Goal: Use online tool/utility: Utilize a website feature to perform a specific function

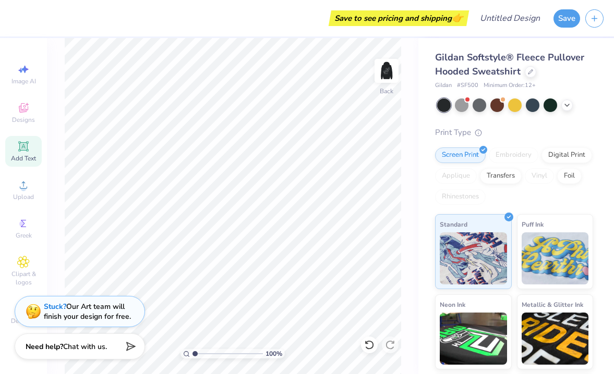
click at [27, 156] on span "Add Text" at bounding box center [23, 158] width 25 height 8
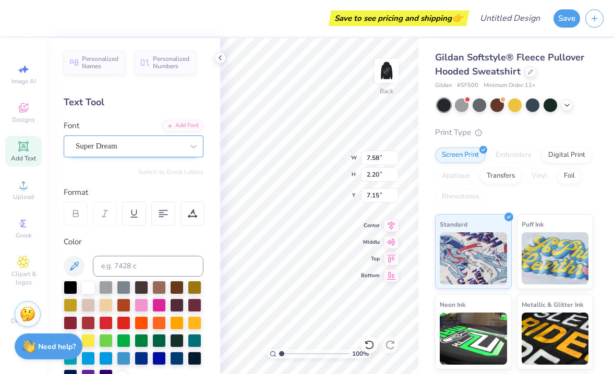
click at [162, 151] on div "Super Dream" at bounding box center [130, 146] width 110 height 16
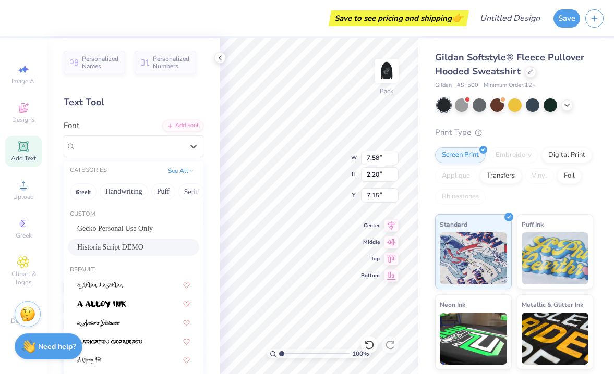
click at [121, 249] on span "Historia Script DEMO" at bounding box center [110, 247] width 66 height 11
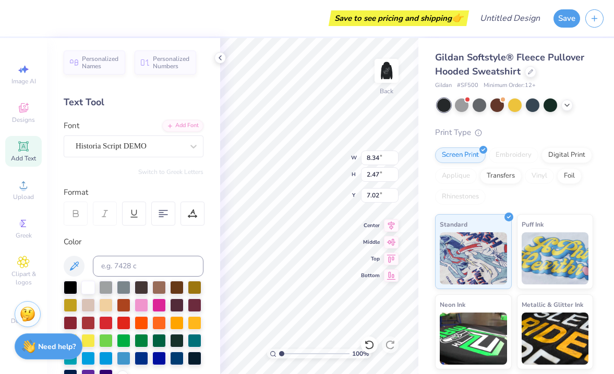
type input "8.34"
type input "2.47"
type input "7.02"
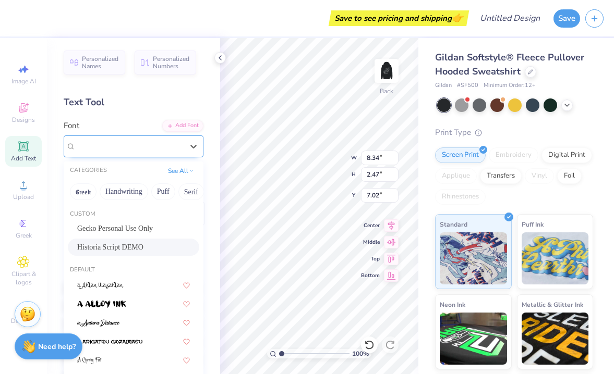
click at [170, 146] on div "Historia Script DEMO" at bounding box center [130, 146] width 110 height 16
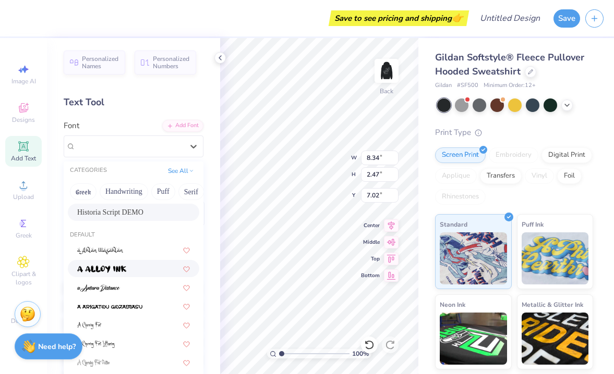
scroll to position [62, 0]
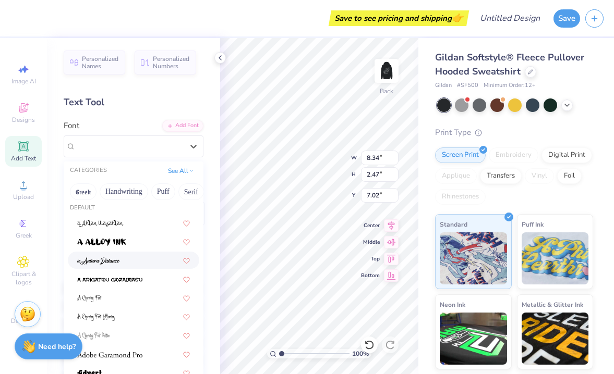
click at [122, 258] on div at bounding box center [133, 260] width 113 height 11
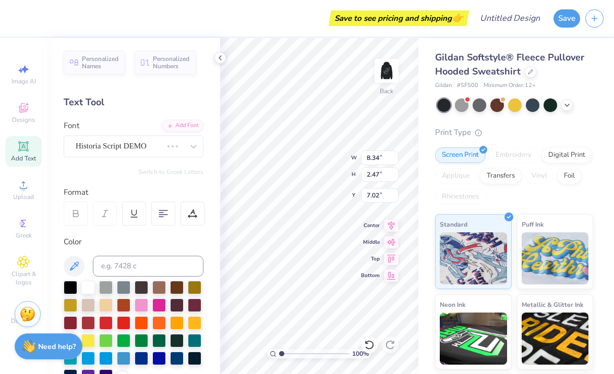
type input "8.71"
type input "2.86"
type input "6.82"
type textarea "Plymouth Pom"
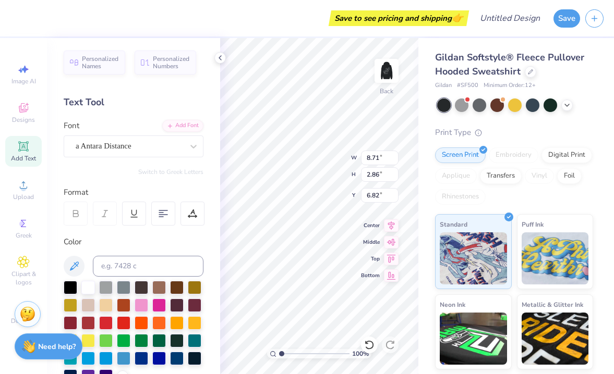
scroll to position [0, 0]
type input "2.43"
type input "9.37"
type input "2.18"
type input "3.00"
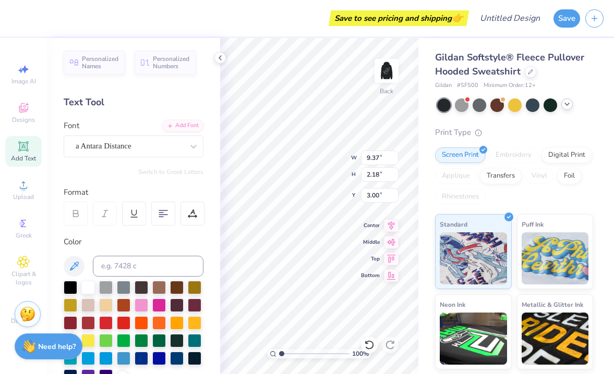
click at [566, 103] on icon at bounding box center [567, 104] width 8 height 8
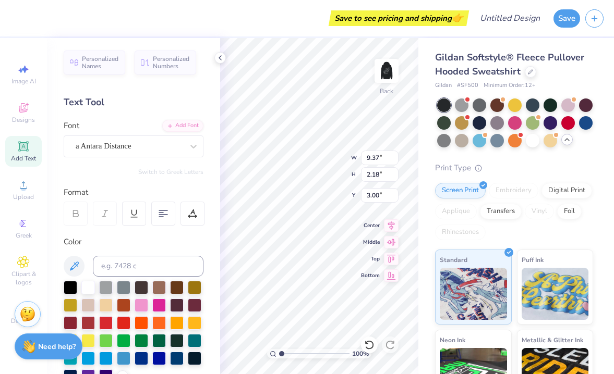
click at [569, 140] on polyline at bounding box center [567, 140] width 4 height 2
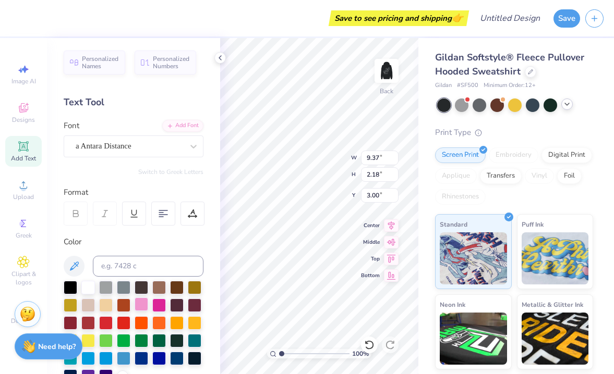
click at [142, 302] on div at bounding box center [142, 305] width 14 height 14
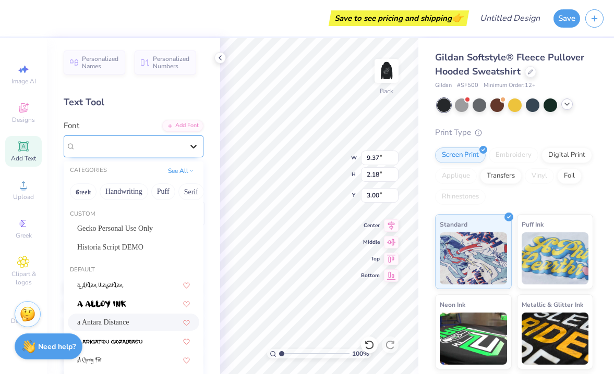
click at [188, 150] on div at bounding box center [193, 146] width 19 height 19
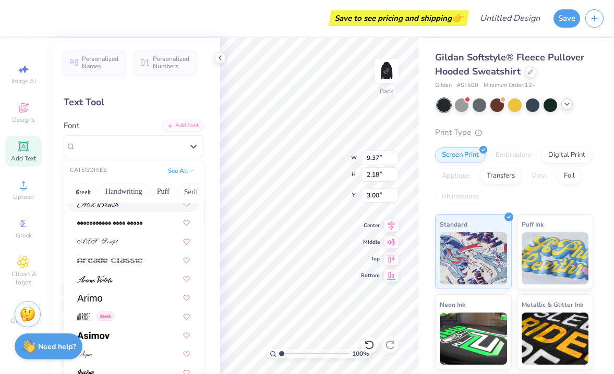
scroll to position [329, 0]
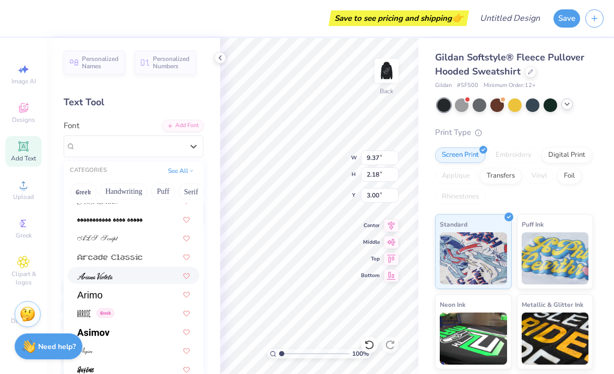
click at [103, 280] on img at bounding box center [94, 276] width 35 height 7
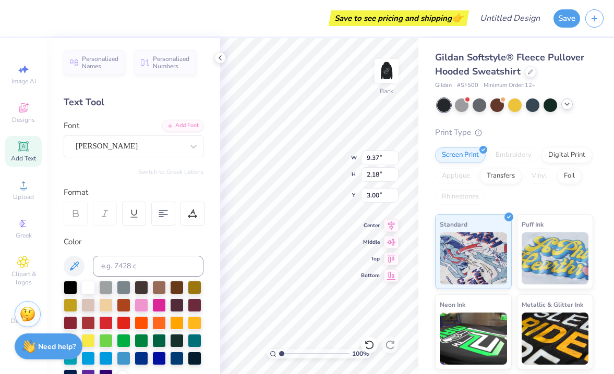
type input "7.44"
type input "2.06"
type input "3.06"
